Goal: Information Seeking & Learning: Check status

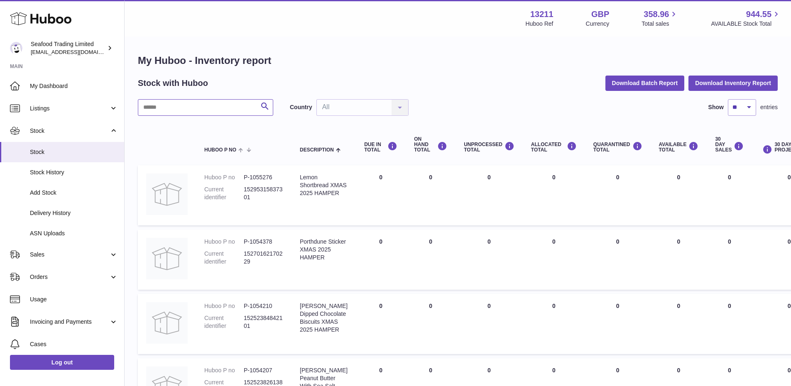
click at [175, 106] on input "text" at bounding box center [205, 107] width 135 height 17
type input "*"
click at [45, 111] on span "Listings" at bounding box center [69, 109] width 79 height 8
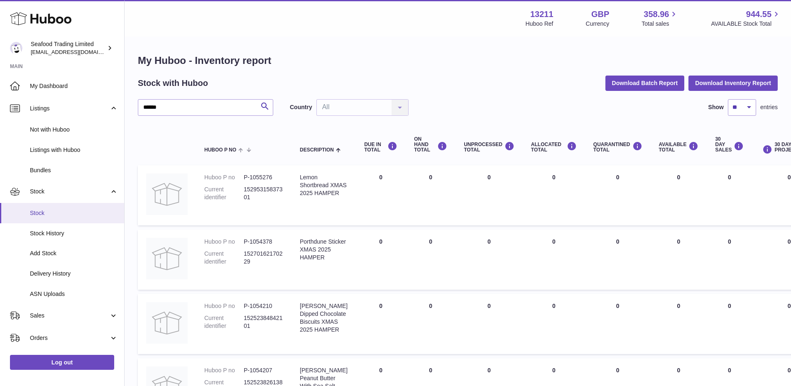
click at [47, 213] on span "Stock" at bounding box center [74, 213] width 88 height 8
click at [161, 105] on input "******" at bounding box center [205, 107] width 135 height 17
type input "*"
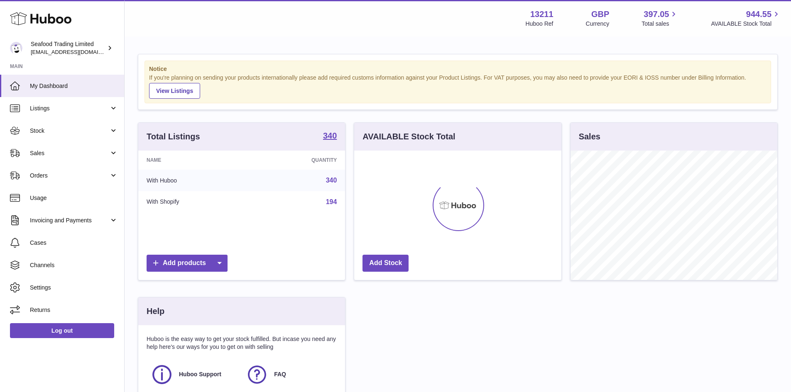
scroll to position [130, 207]
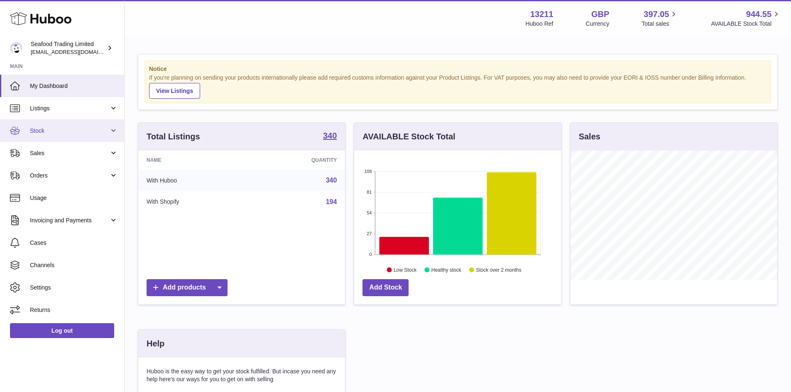
click at [39, 130] on span "Stock" at bounding box center [69, 131] width 79 height 8
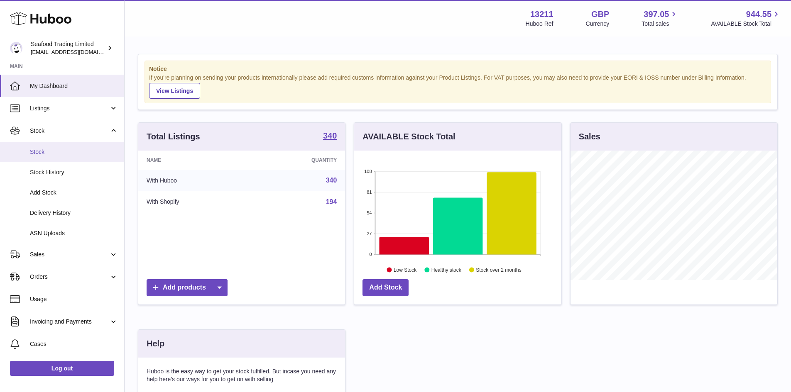
click at [39, 152] on span "Stock" at bounding box center [74, 152] width 88 height 8
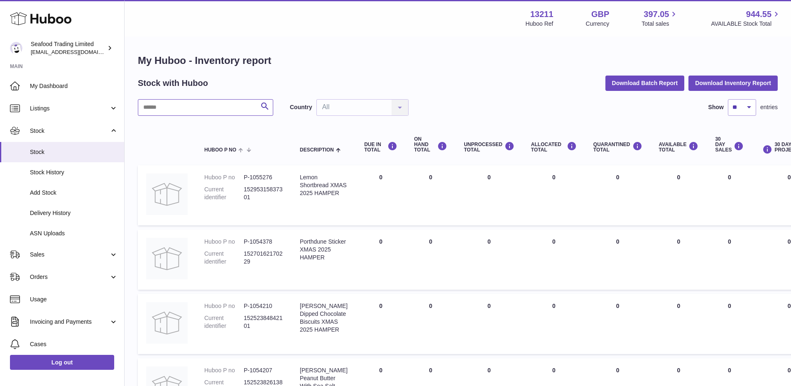
click at [169, 109] on input "text" at bounding box center [205, 107] width 135 height 17
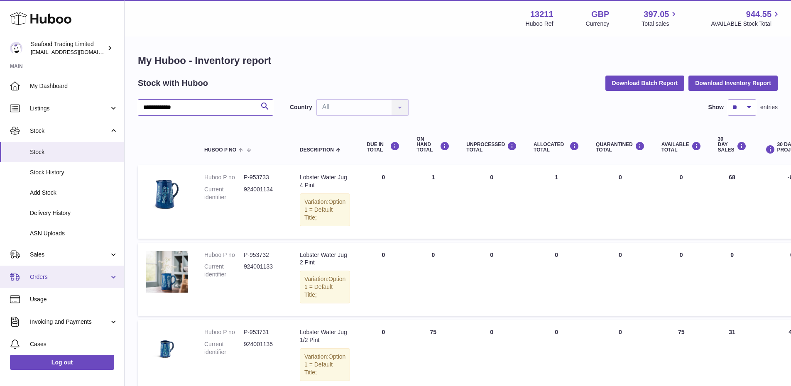
type input "**********"
click at [77, 279] on span "Orders" at bounding box center [69, 277] width 79 height 8
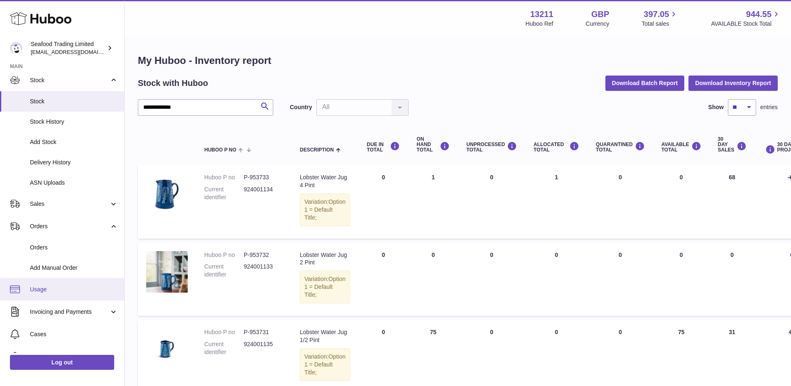
scroll to position [21, 0]
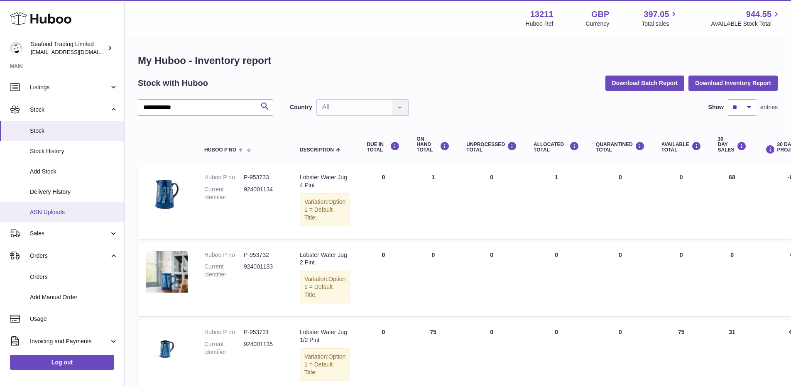
click at [61, 215] on span "ASN Uploads" at bounding box center [74, 212] width 88 height 8
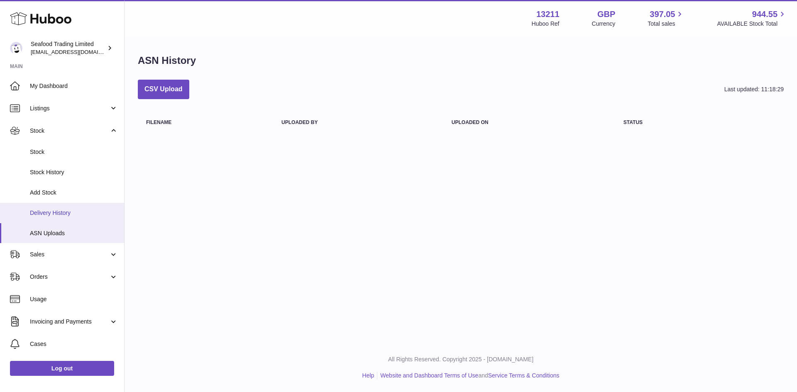
click at [61, 210] on span "Delivery History" at bounding box center [74, 213] width 88 height 8
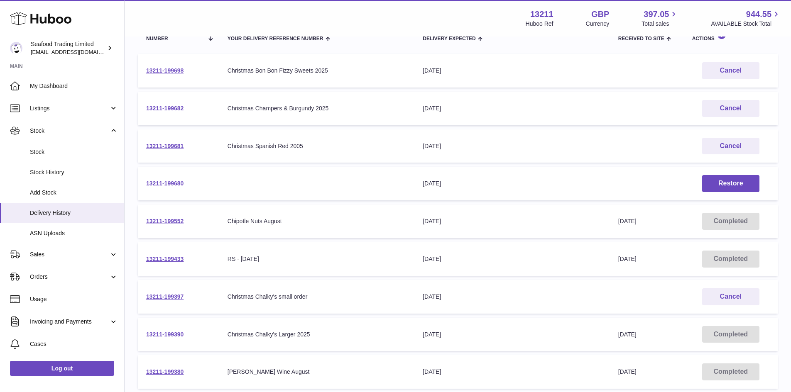
scroll to position [125, 0]
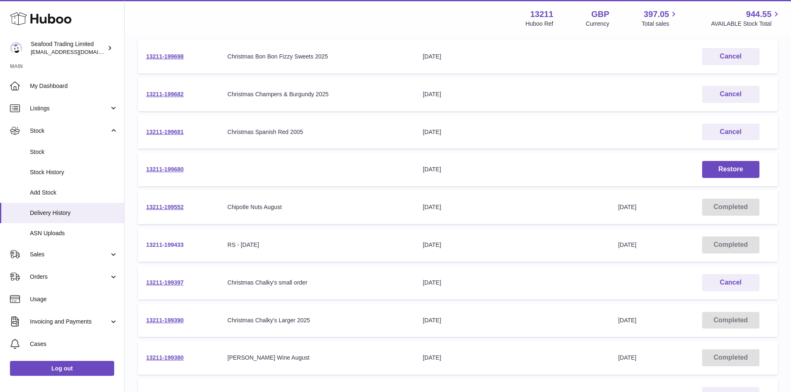
click at [161, 244] on link "13211-199433" at bounding box center [164, 245] width 37 height 7
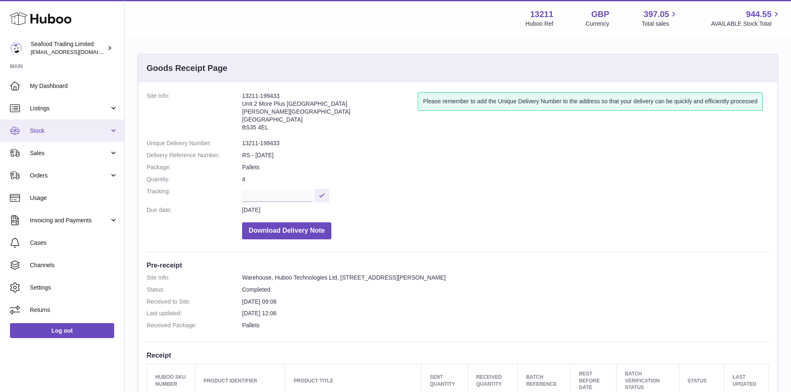
click at [36, 130] on span "Stock" at bounding box center [69, 131] width 79 height 8
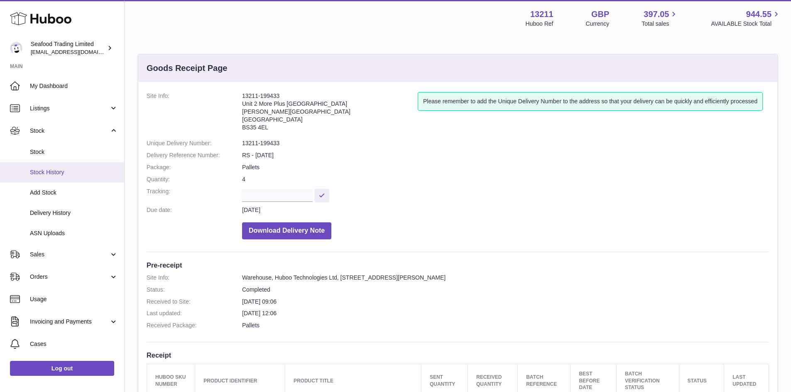
click at [51, 171] on span "Stock History" at bounding box center [74, 173] width 88 height 8
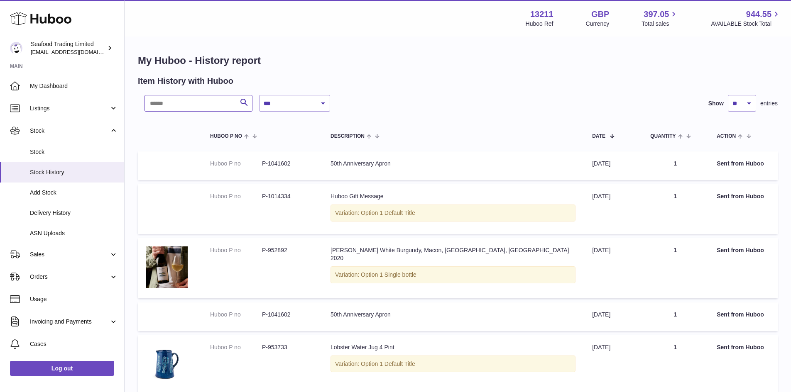
click at [161, 102] on input "text" at bounding box center [198, 103] width 108 height 17
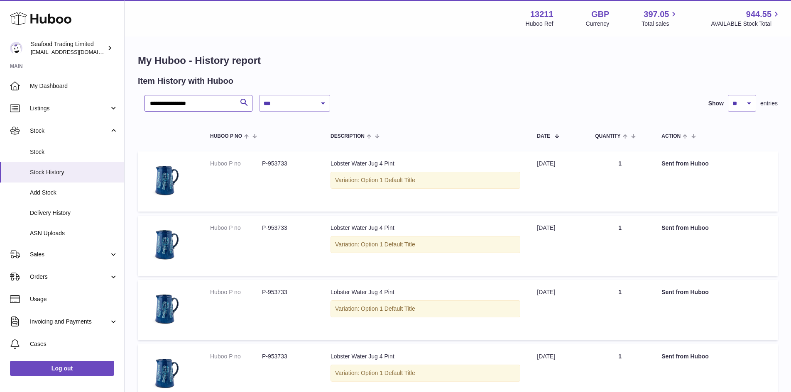
type input "**********"
click at [44, 274] on span "Orders" at bounding box center [69, 277] width 79 height 8
click at [49, 171] on span "Stock History" at bounding box center [74, 173] width 88 height 8
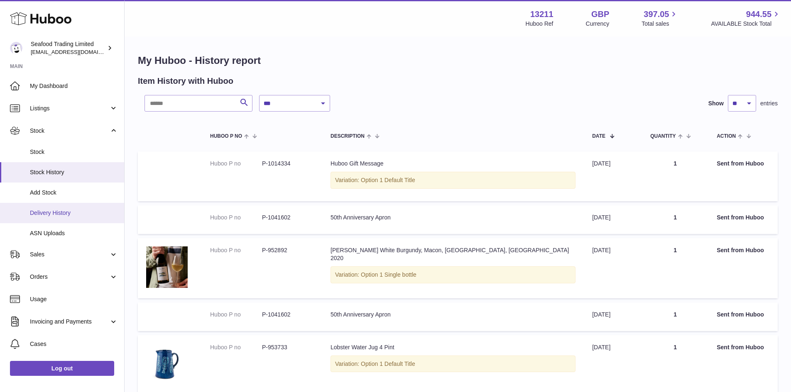
click at [43, 210] on span "Delivery History" at bounding box center [74, 213] width 88 height 8
